Goal: Navigation & Orientation: Find specific page/section

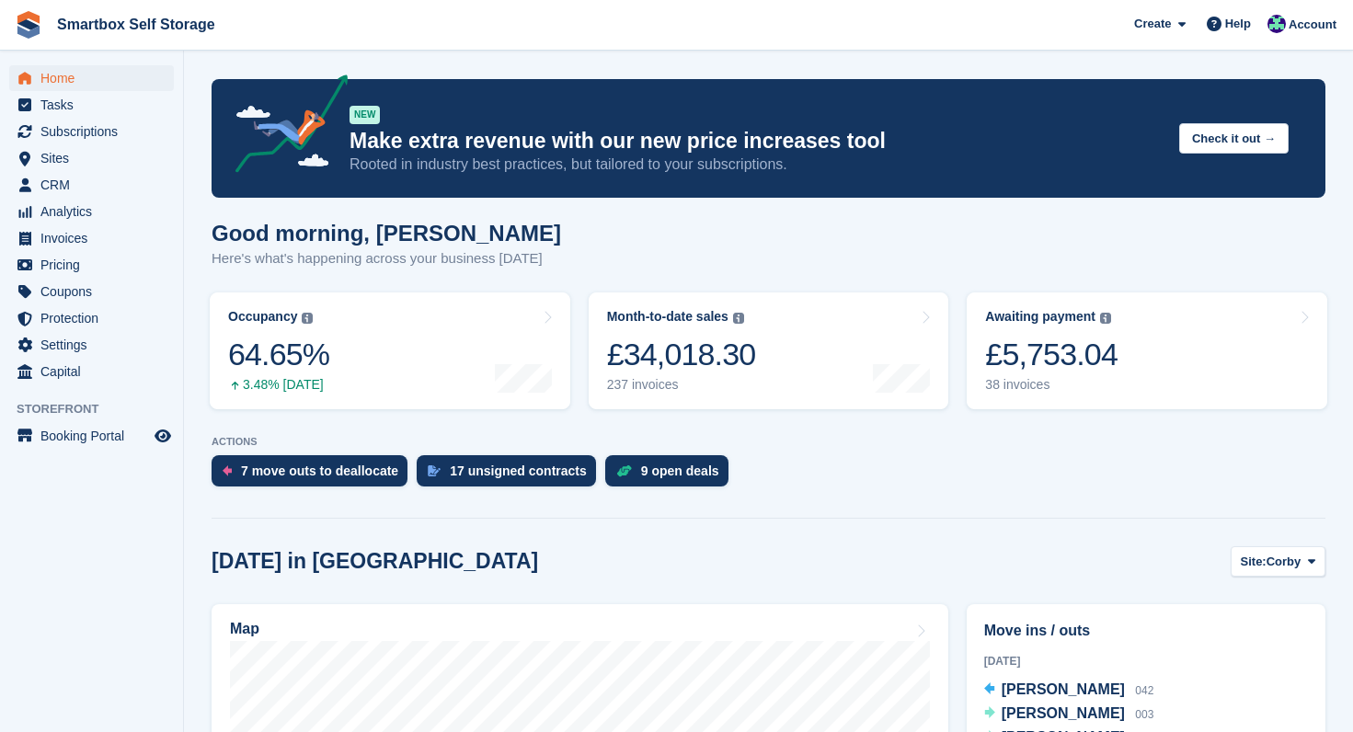
click at [71, 77] on span "Home" at bounding box center [95, 78] width 110 height 26
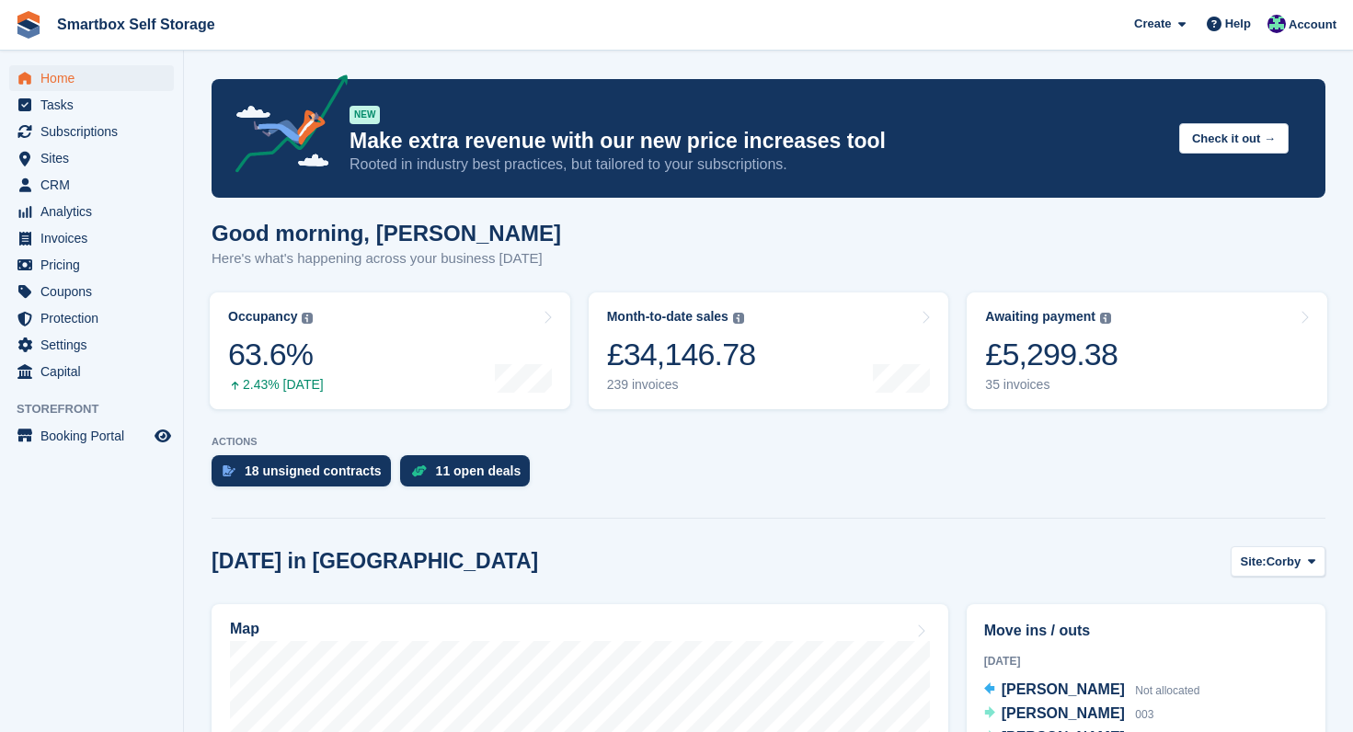
click at [65, 77] on span "Home" at bounding box center [95, 78] width 110 height 26
click at [470, 474] on div "11 open deals" at bounding box center [479, 471] width 86 height 15
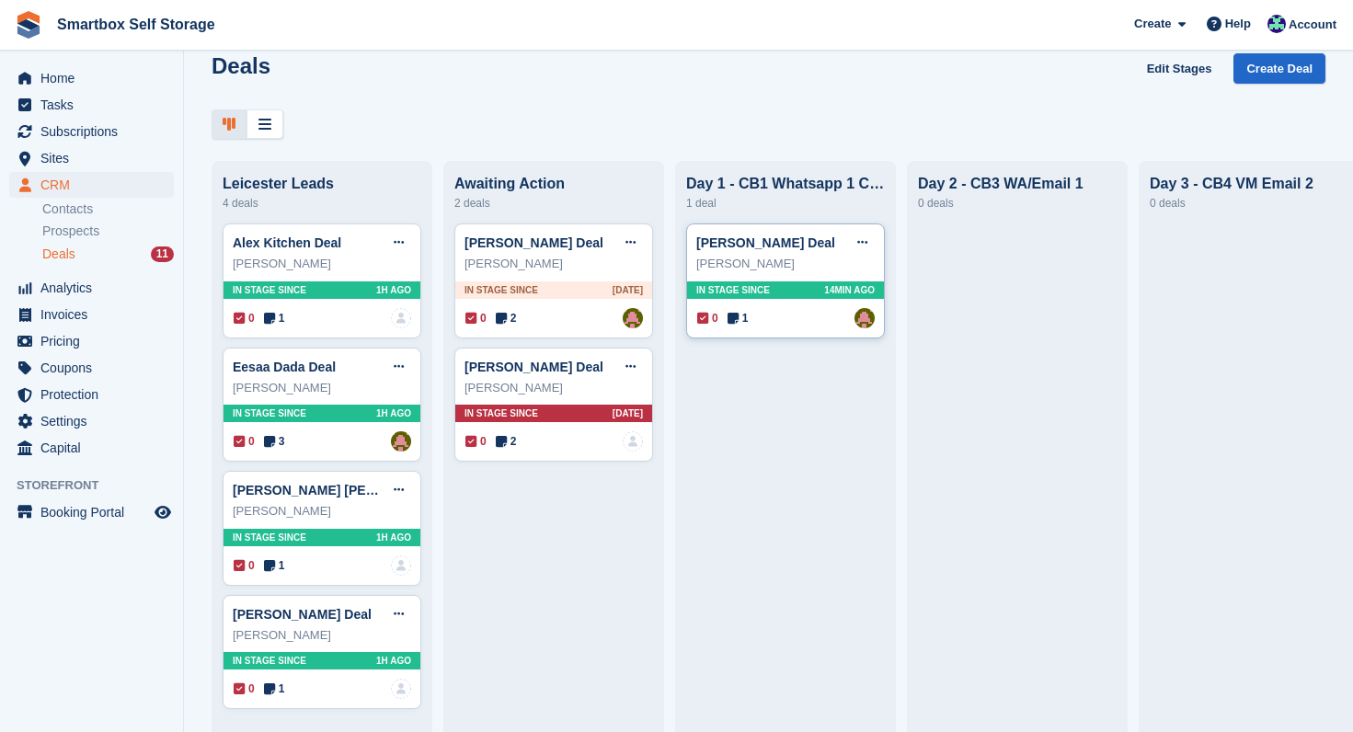
click at [803, 293] on div "In stage since 14MIN AGO" at bounding box center [785, 290] width 197 height 17
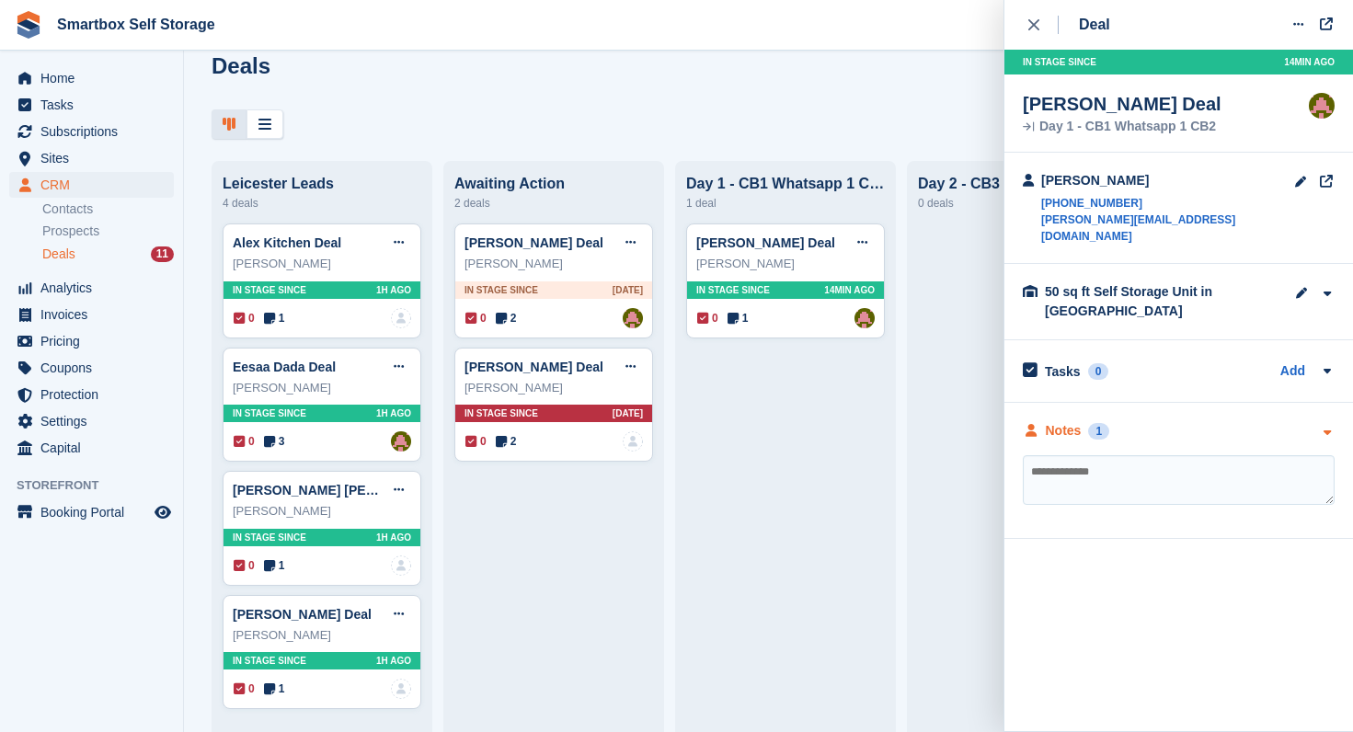
click at [1059, 421] on div "Notes" at bounding box center [1064, 430] width 36 height 19
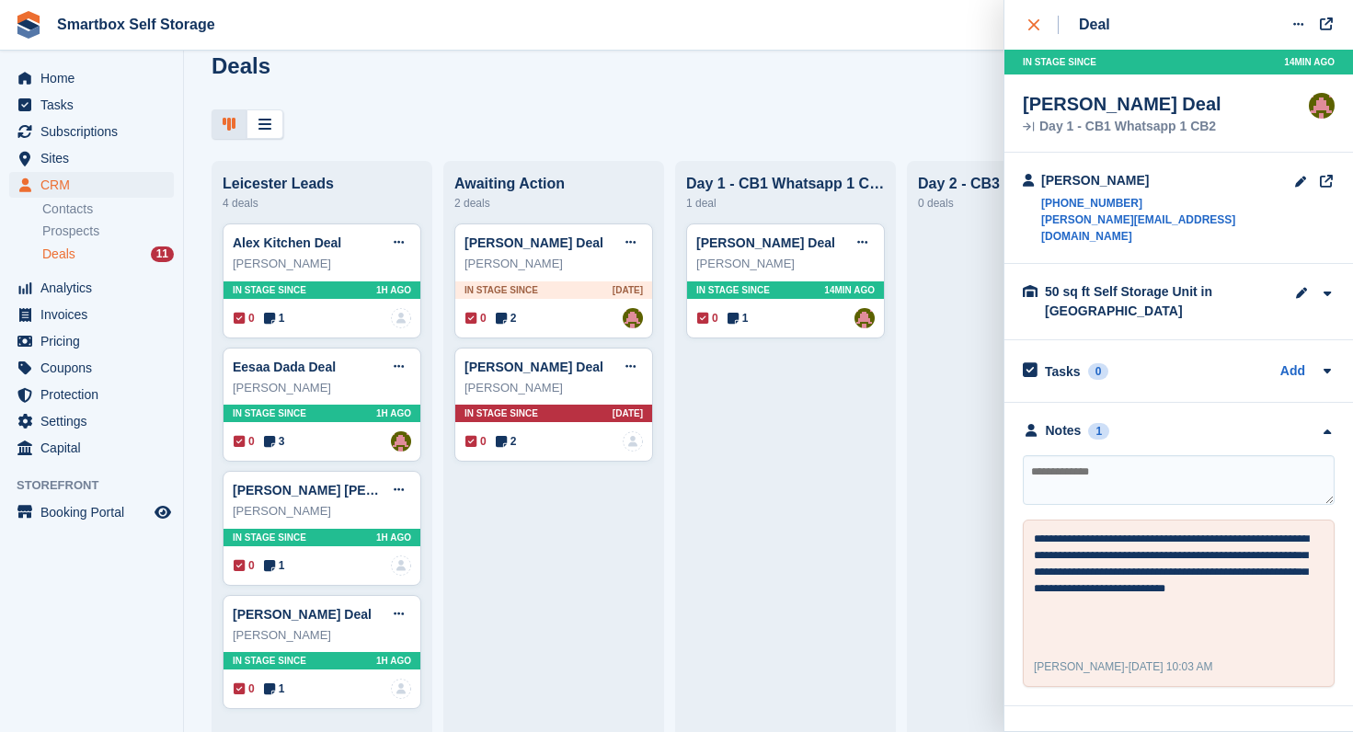
click at [1035, 29] on icon "close" at bounding box center [1034, 24] width 11 height 11
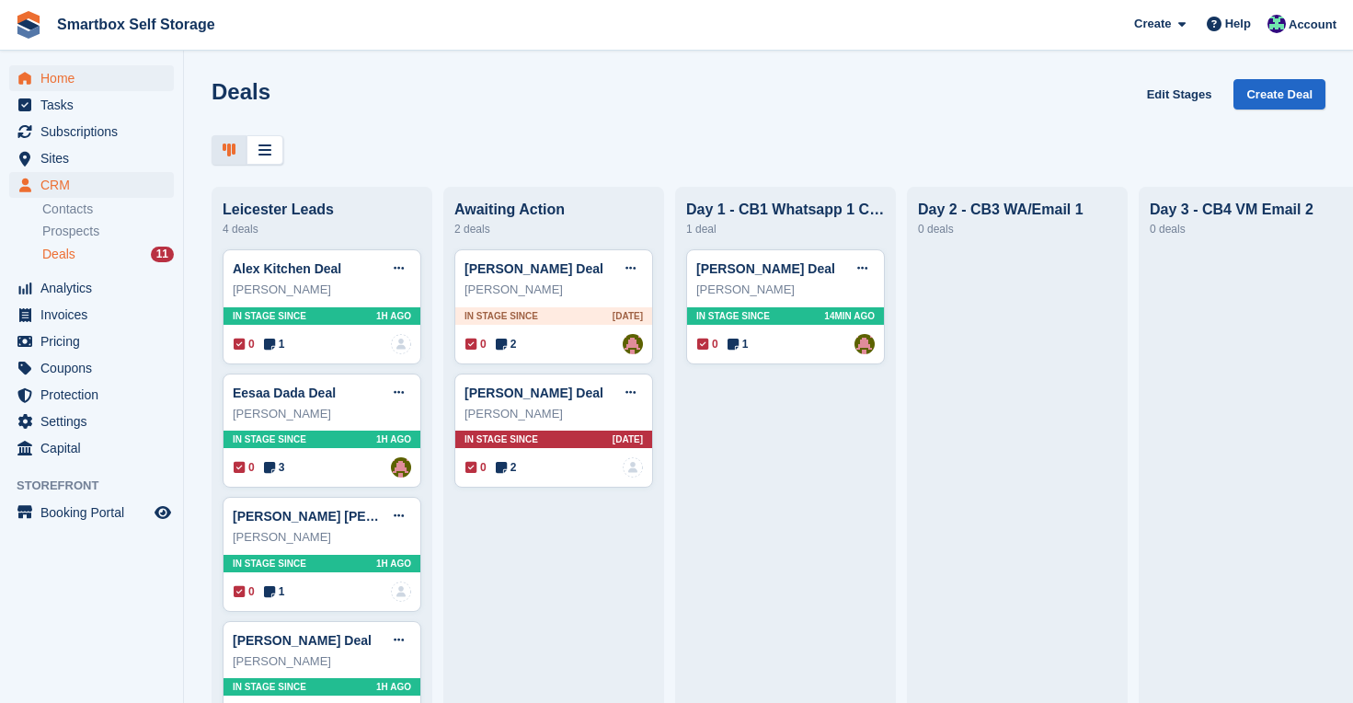
click at [66, 77] on span "Home" at bounding box center [95, 78] width 110 height 26
